Goal: Transaction & Acquisition: Purchase product/service

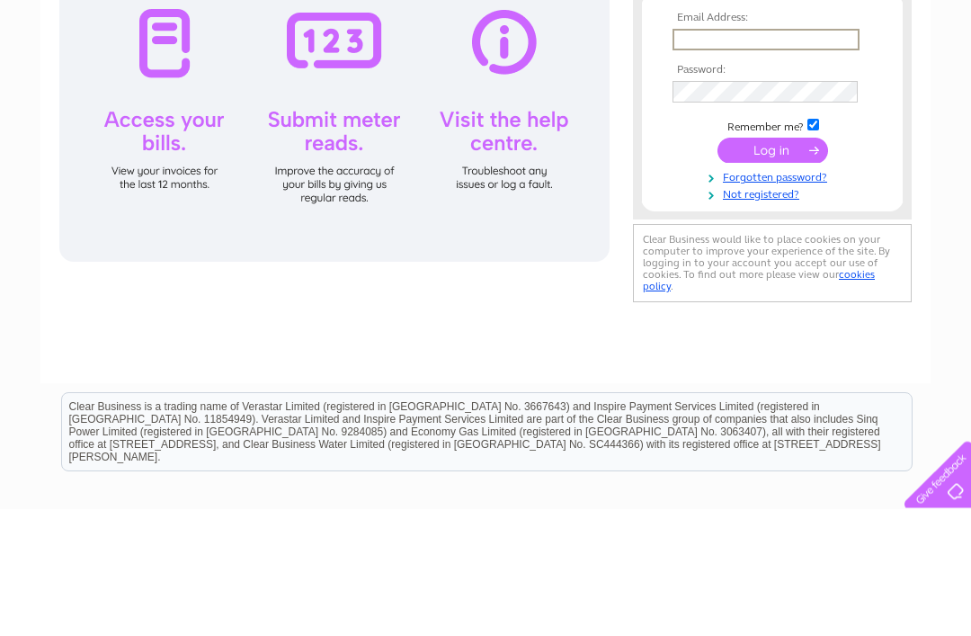
type input "james.paton32@yahoo.co.uk"
click at [772, 279] on input "submit" at bounding box center [773, 277] width 111 height 25
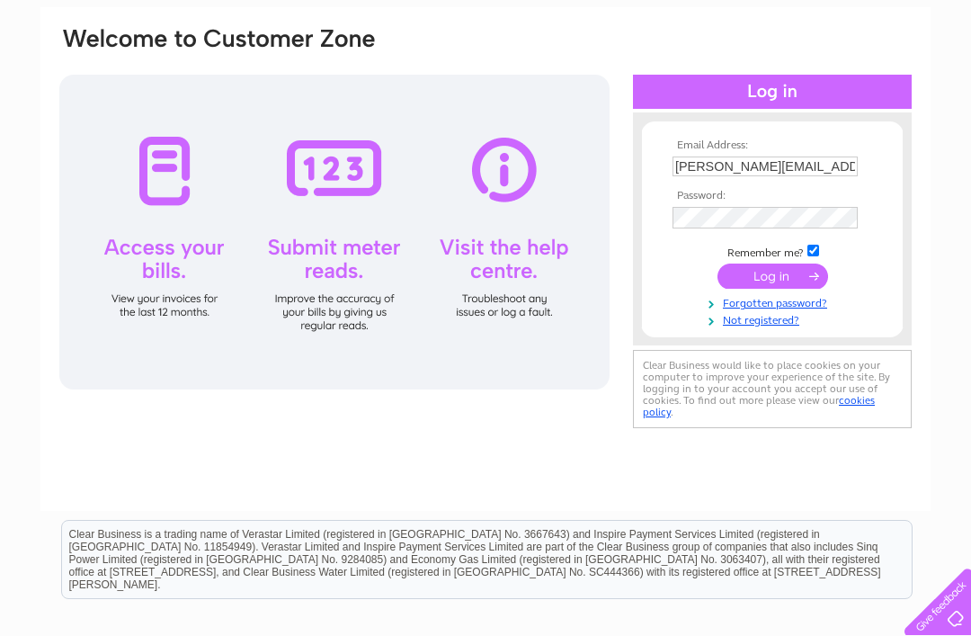
click at [764, 281] on input "submit" at bounding box center [773, 275] width 111 height 25
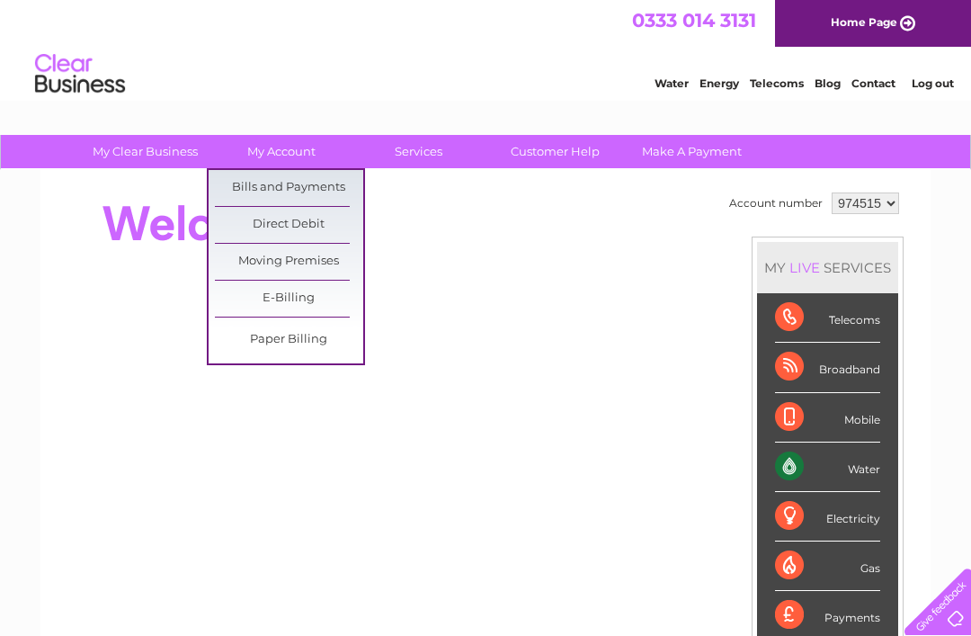
click at [304, 182] on link "Bills and Payments" at bounding box center [289, 188] width 148 height 36
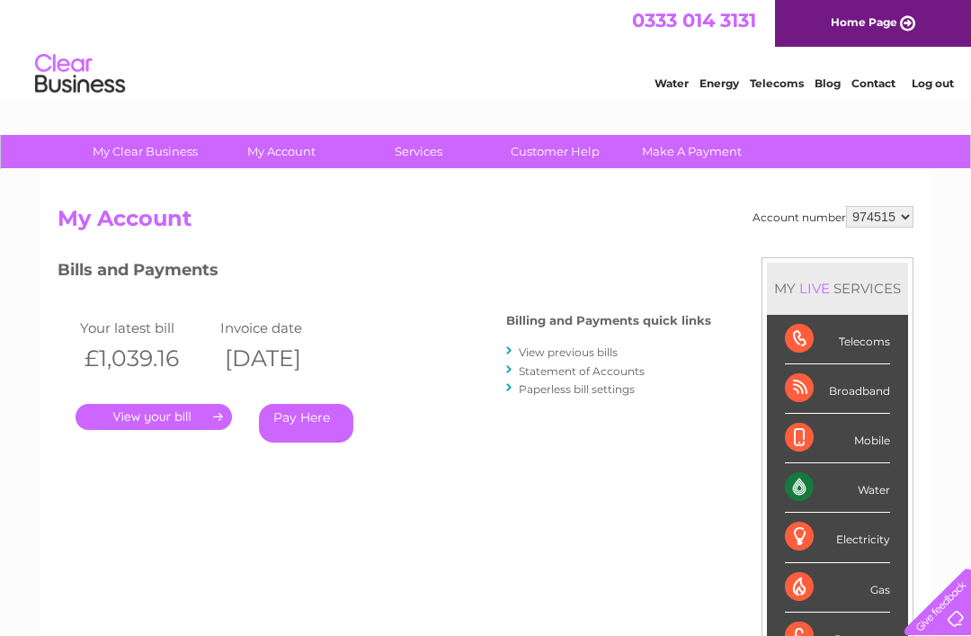
click at [469, 497] on div "Account number 974515 My Account MY LIVE SERVICES Telecoms Broadband Mobile Wat…" at bounding box center [486, 476] width 856 height 541
click at [308, 418] on link "Pay Here" at bounding box center [306, 423] width 94 height 39
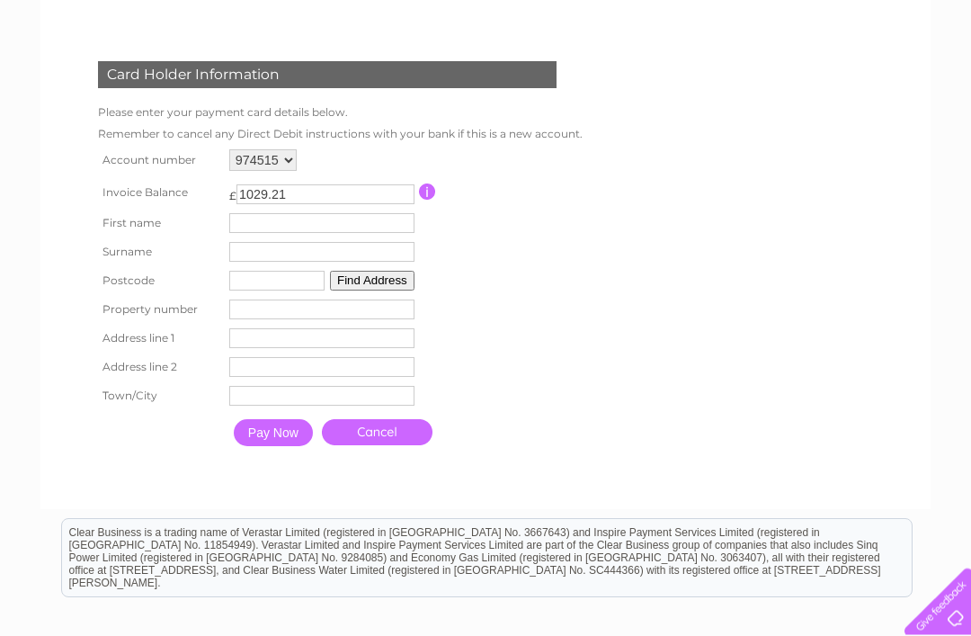
scroll to position [232, 0]
click at [334, 225] on input "text" at bounding box center [321, 223] width 185 height 20
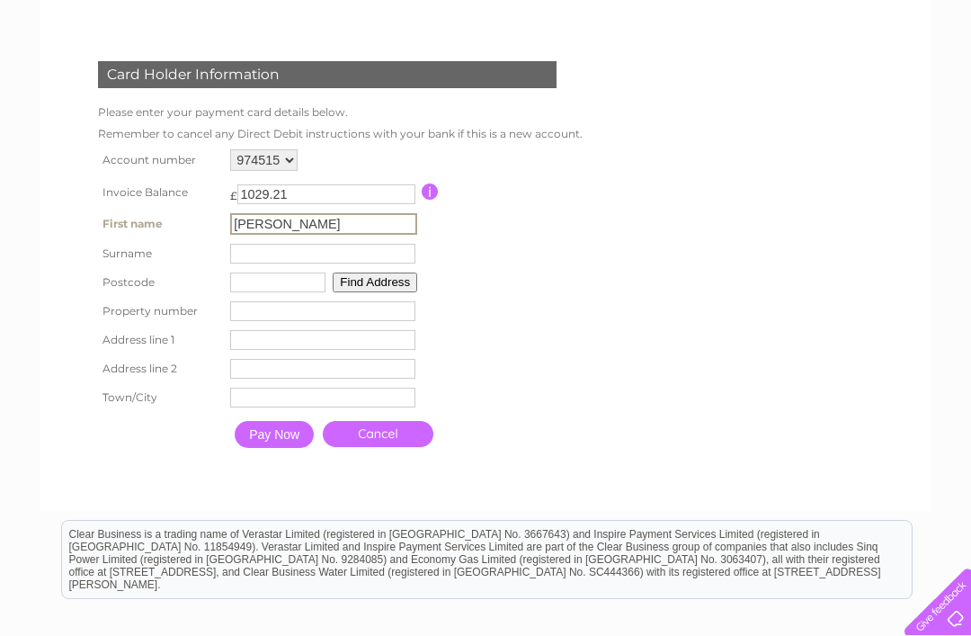
type input "[PERSON_NAME]"
click at [312, 259] on input "text" at bounding box center [322, 254] width 185 height 20
type input "[PERSON_NAME]"
click at [296, 292] on input "text" at bounding box center [277, 282] width 95 height 20
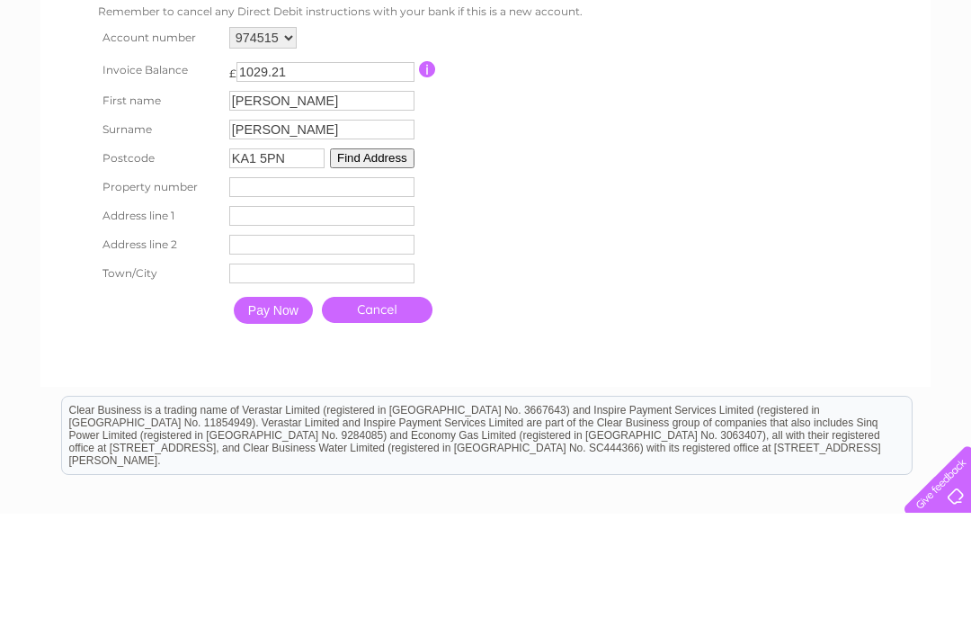
type input "KA1 5PN"
click at [391, 271] on button "Find Address" at bounding box center [372, 281] width 85 height 20
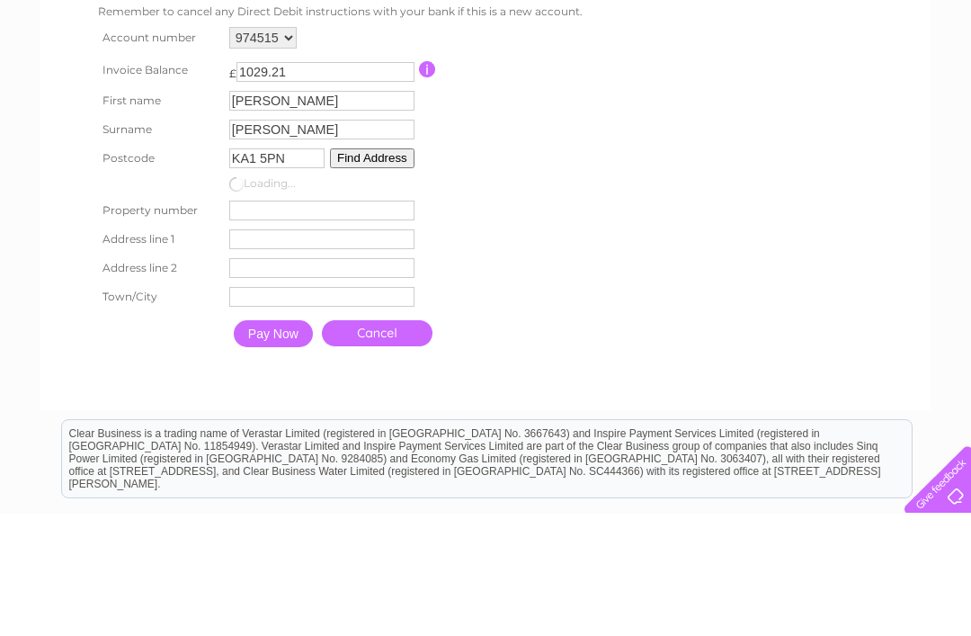
scroll to position [354, 0]
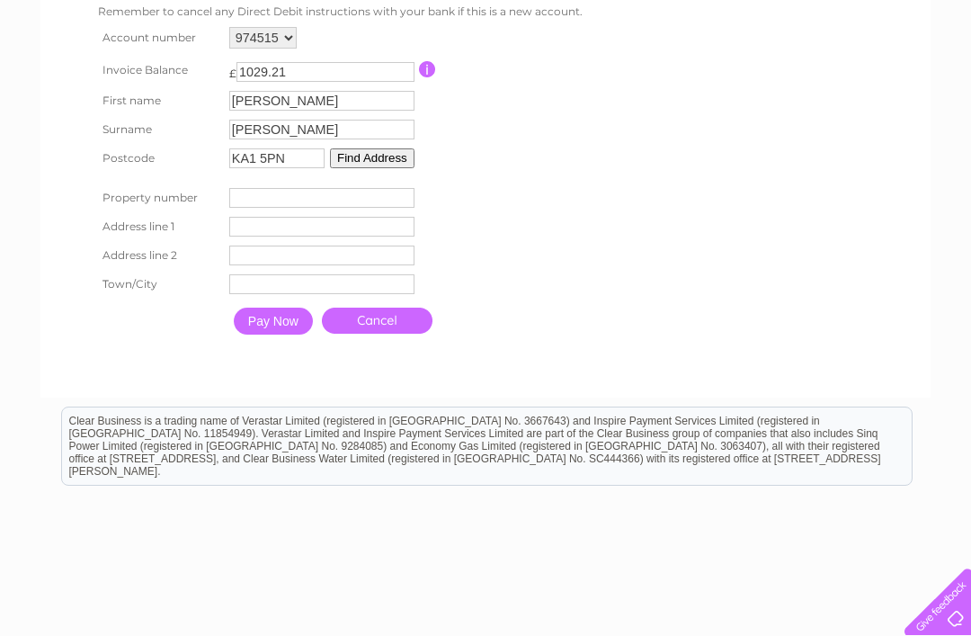
click at [379, 166] on button "Find Address" at bounding box center [372, 158] width 85 height 20
click at [327, 205] on input "number" at bounding box center [321, 198] width 185 height 20
click at [312, 236] on input "text" at bounding box center [321, 227] width 185 height 20
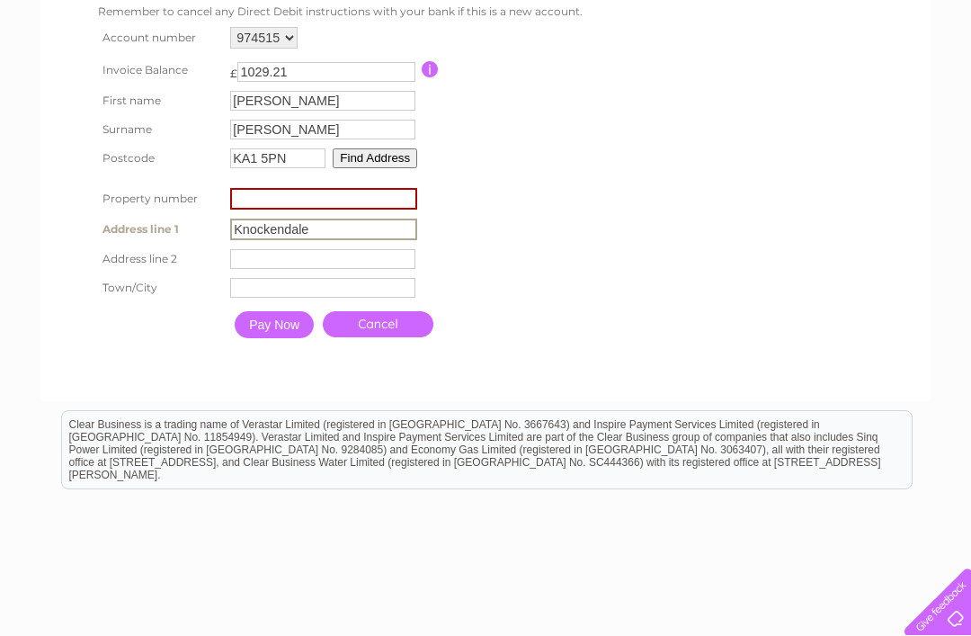
type input "Knockendale"
click at [324, 273] on td "Address Line Two" at bounding box center [324, 259] width 196 height 29
type input "Symington"
click at [332, 298] on input "text" at bounding box center [322, 288] width 185 height 20
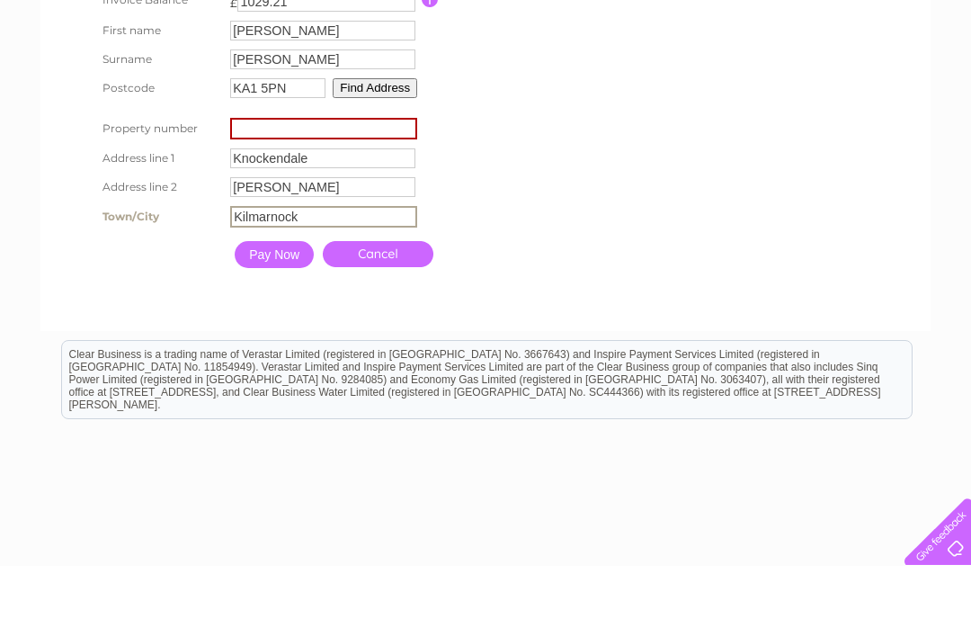
type input "Kilmarnock"
click at [283, 311] on input "Pay Now" at bounding box center [274, 324] width 79 height 27
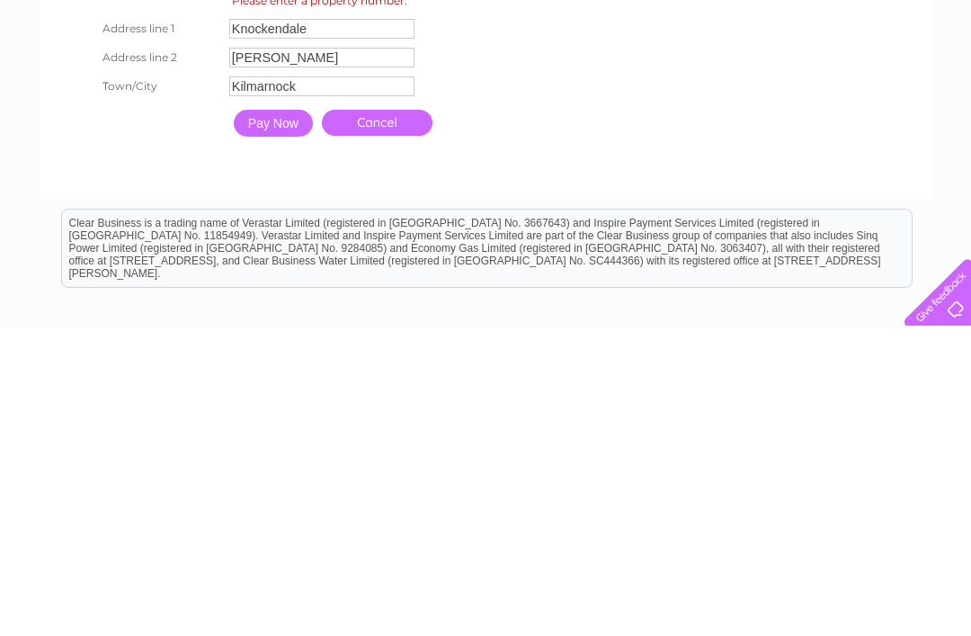
scroll to position [251, 0]
click at [389, 418] on link "Cancel" at bounding box center [377, 431] width 111 height 26
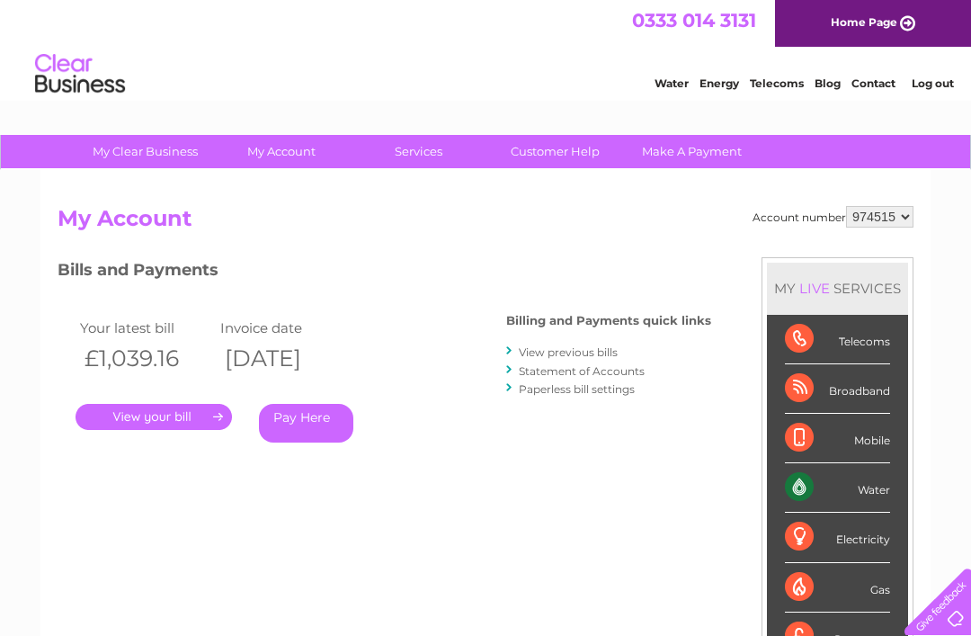
click at [146, 425] on link "." at bounding box center [154, 417] width 156 height 26
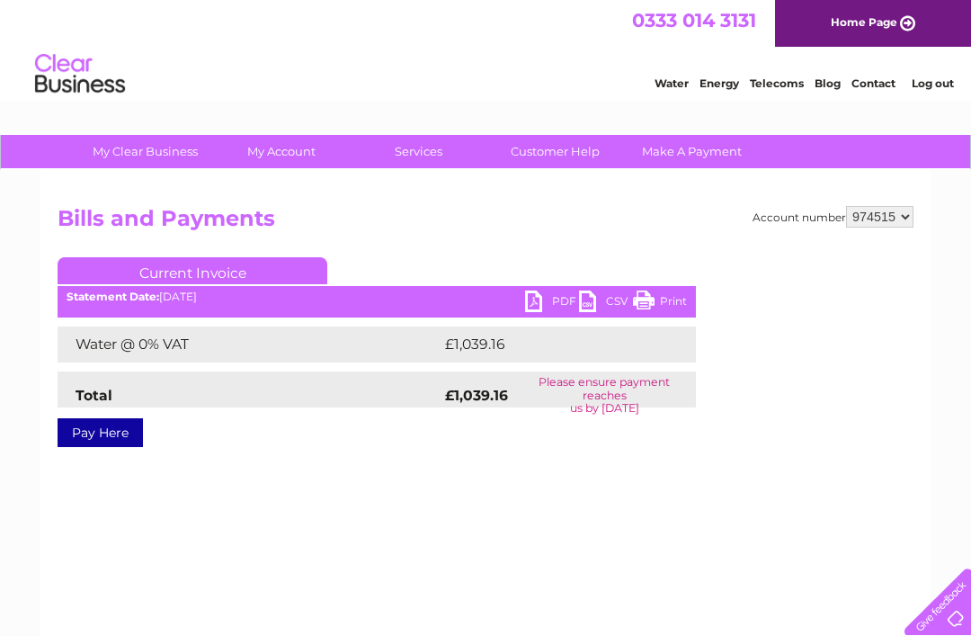
click at [527, 299] on link "PDF" at bounding box center [552, 303] width 54 height 26
click at [933, 90] on link "Log out" at bounding box center [933, 82] width 42 height 13
